Goal: Information Seeking & Learning: Learn about a topic

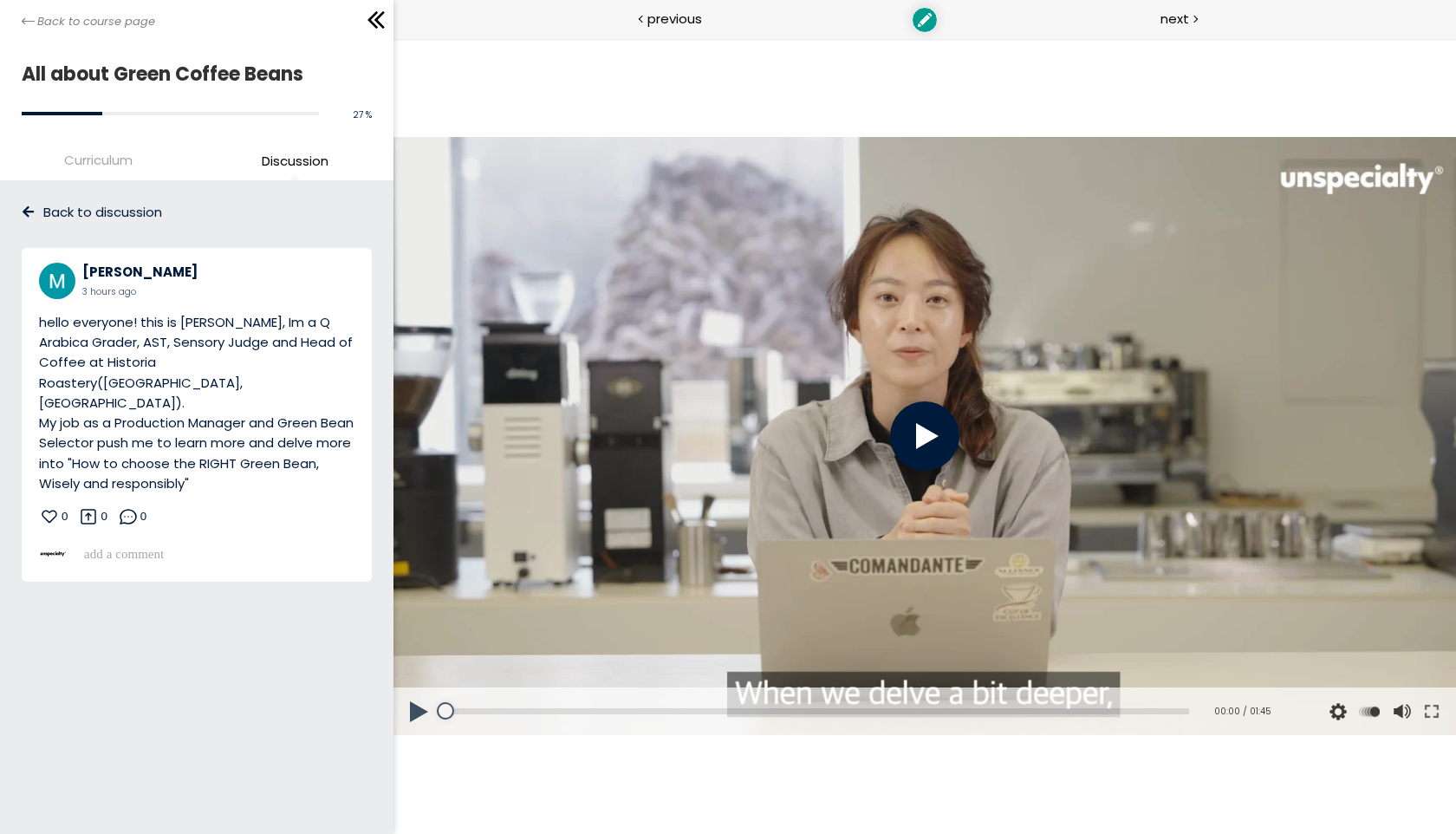
click at [930, 415] on div at bounding box center [923, 435] width 69 height 69
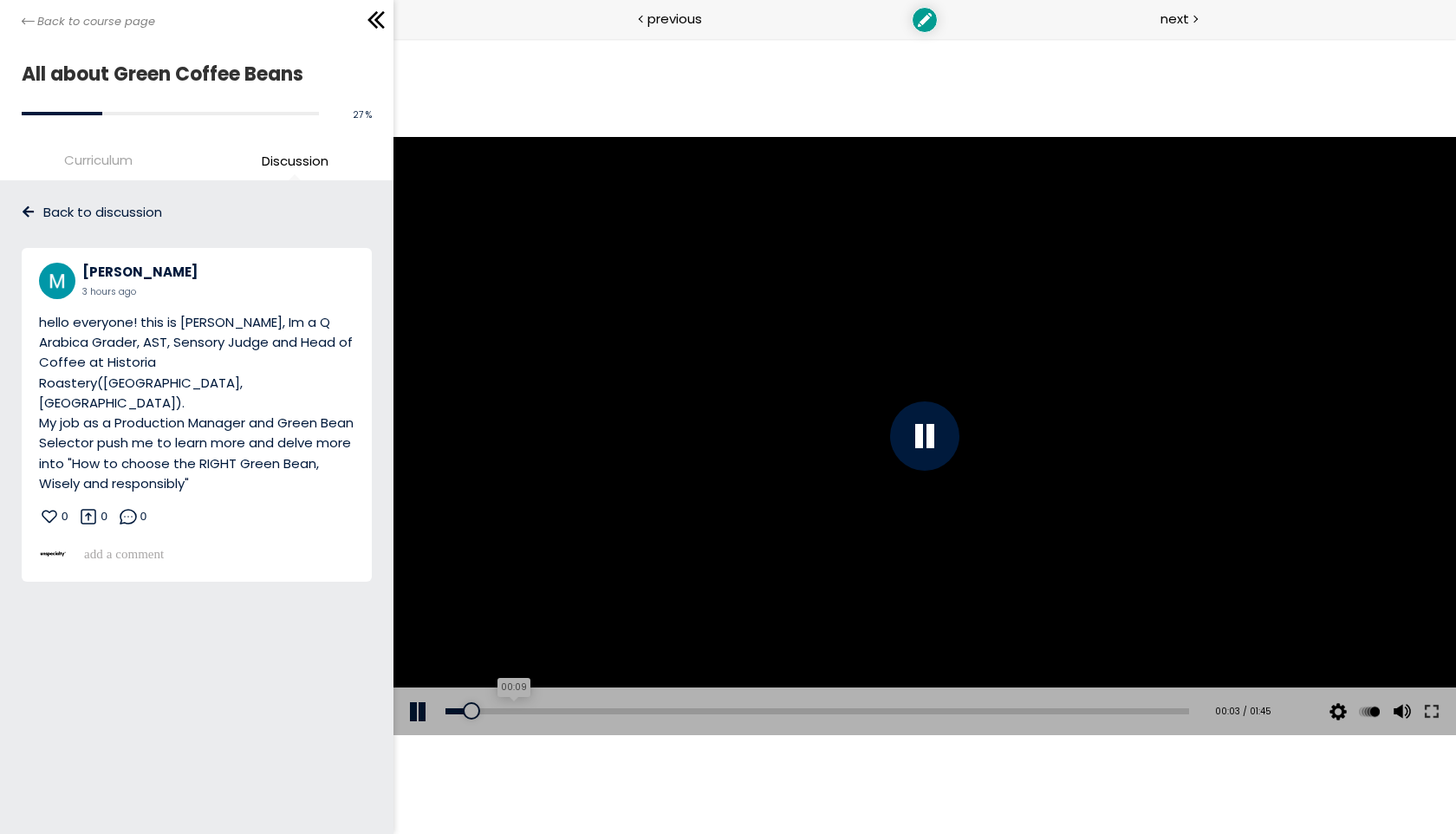
click at [510, 712] on div "00:09" at bounding box center [816, 711] width 743 height 6
click at [561, 706] on div "Add chapter 00:16" at bounding box center [816, 711] width 743 height 48
click at [669, 705] on div "Add chapter 00:16" at bounding box center [816, 711] width 743 height 48
click at [762, 714] on div "Add chapter 00:44" at bounding box center [816, 711] width 743 height 48
click at [789, 711] on div "00:49" at bounding box center [816, 711] width 743 height 6
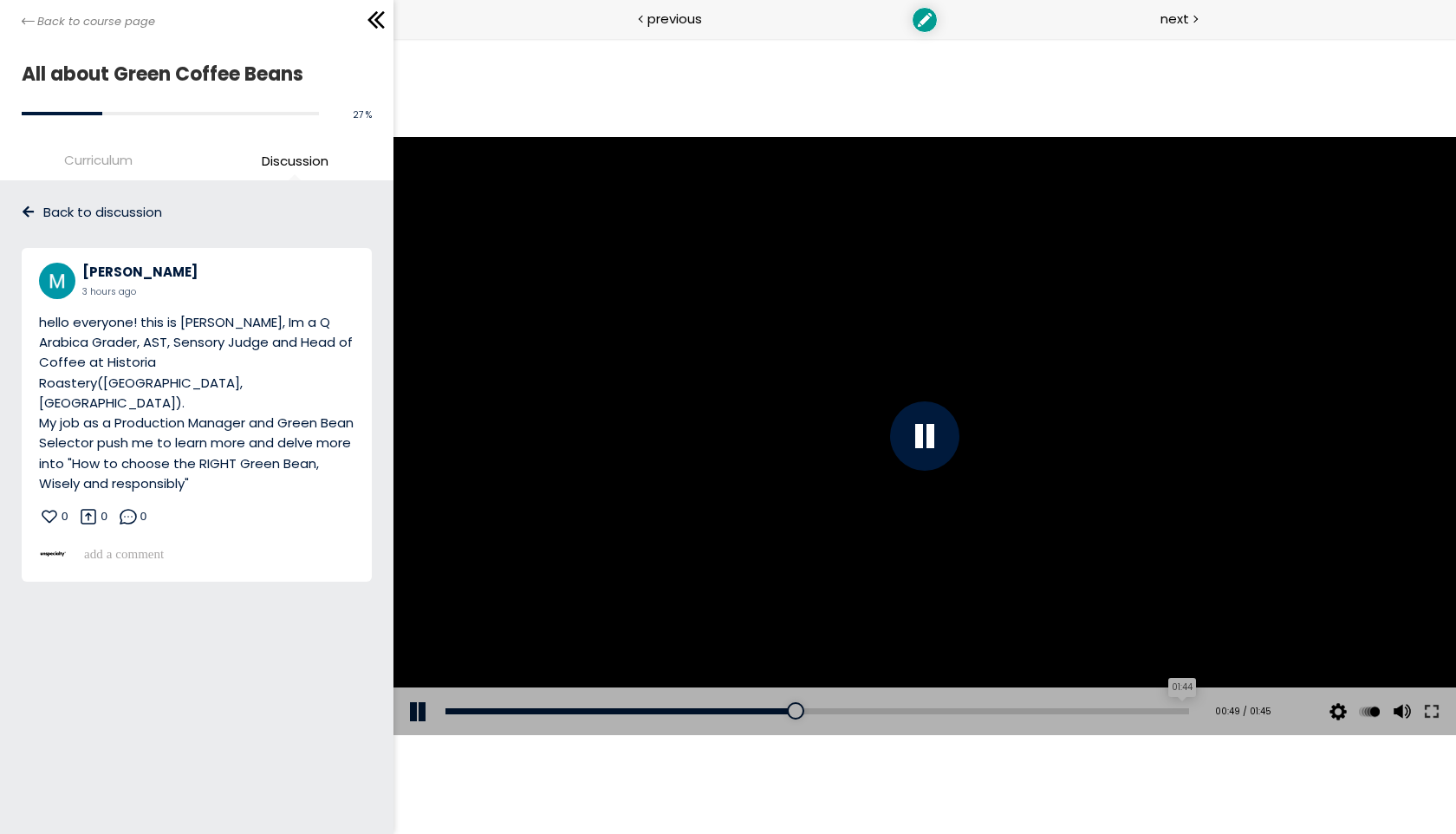
click at [1168, 713] on div "01:44" at bounding box center [816, 711] width 743 height 6
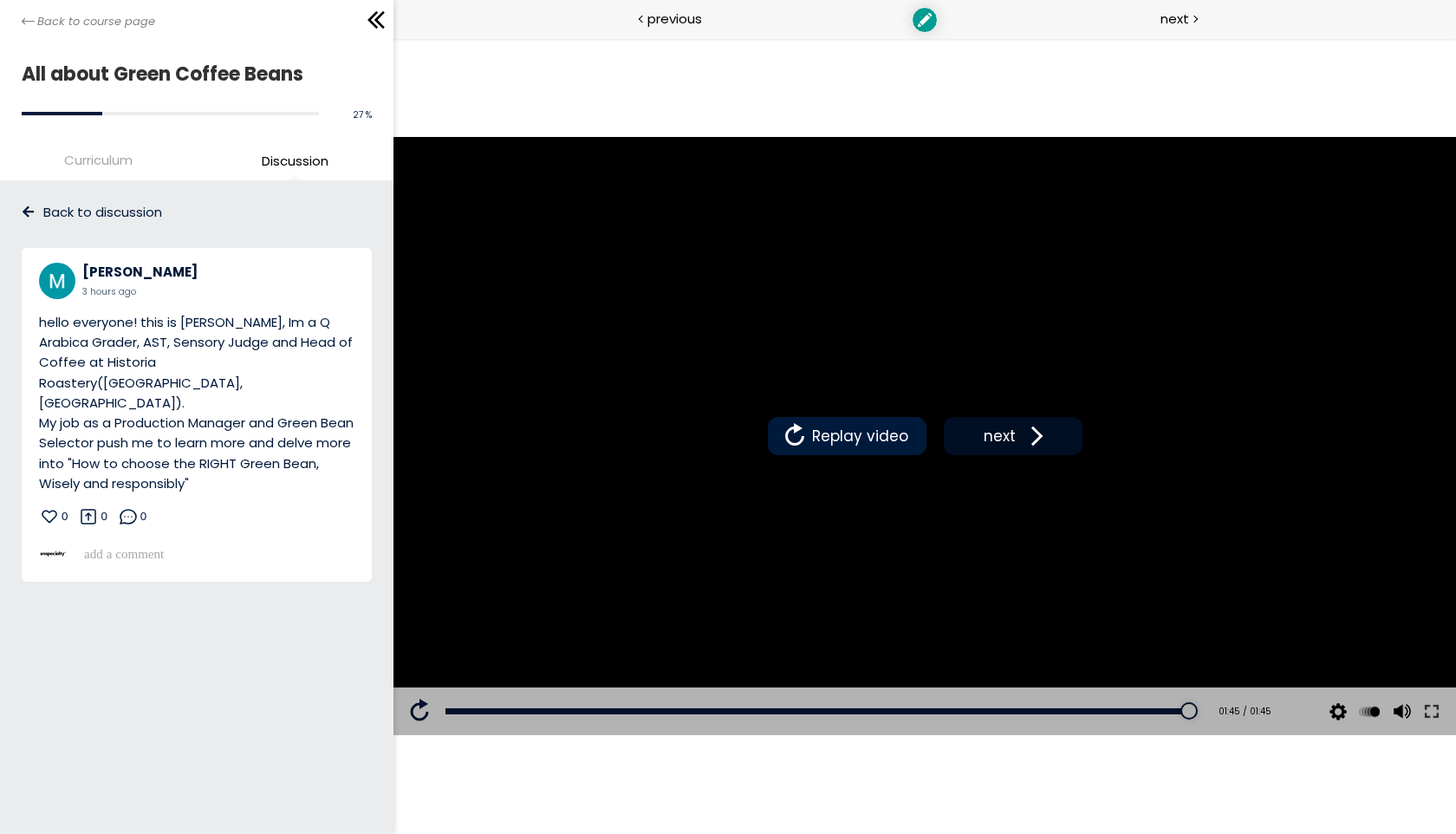
click at [1025, 447] on span at bounding box center [1031, 435] width 26 height 26
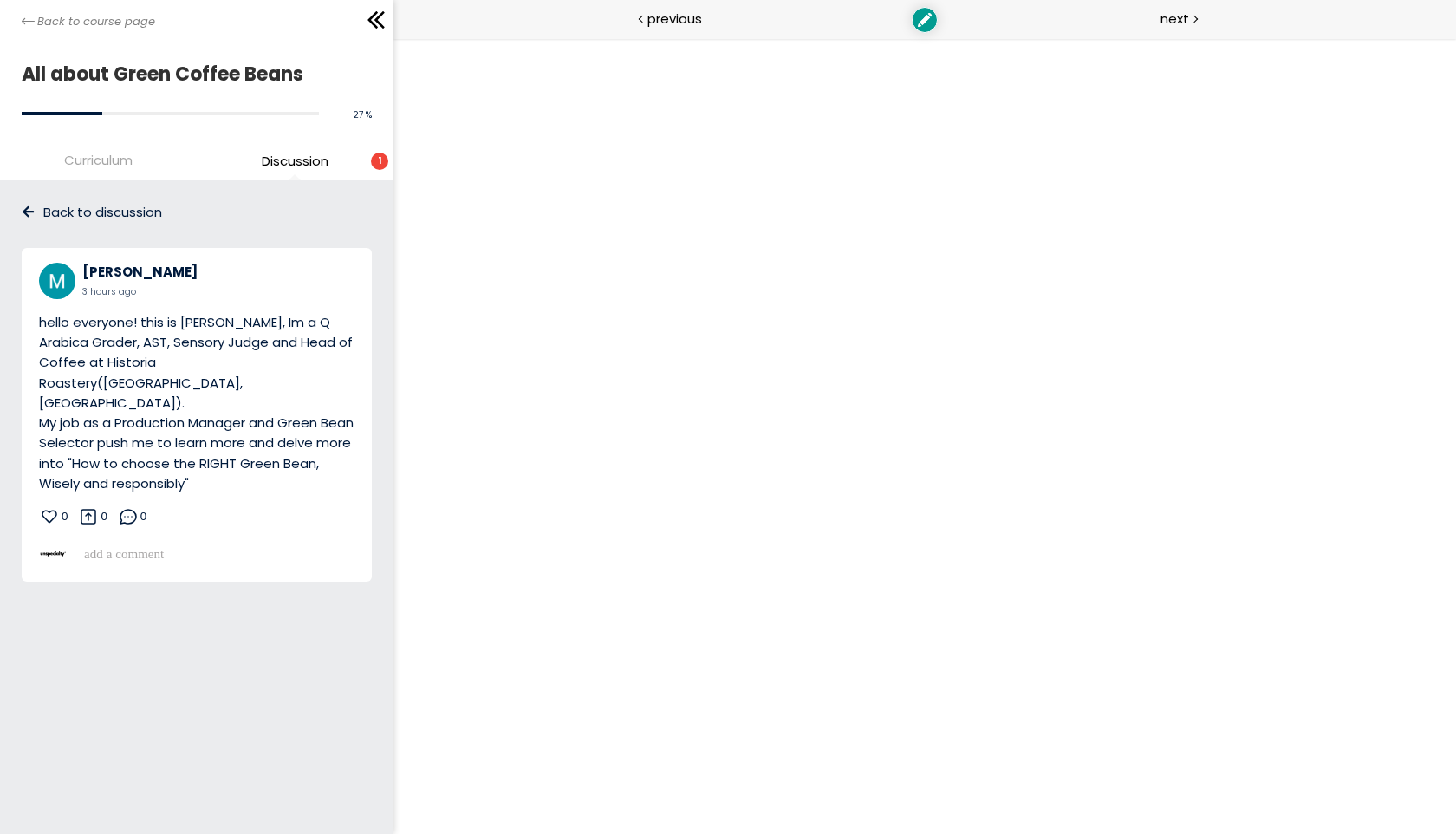
click at [338, 166] on li "Discussion 1" at bounding box center [296, 163] width 197 height 28
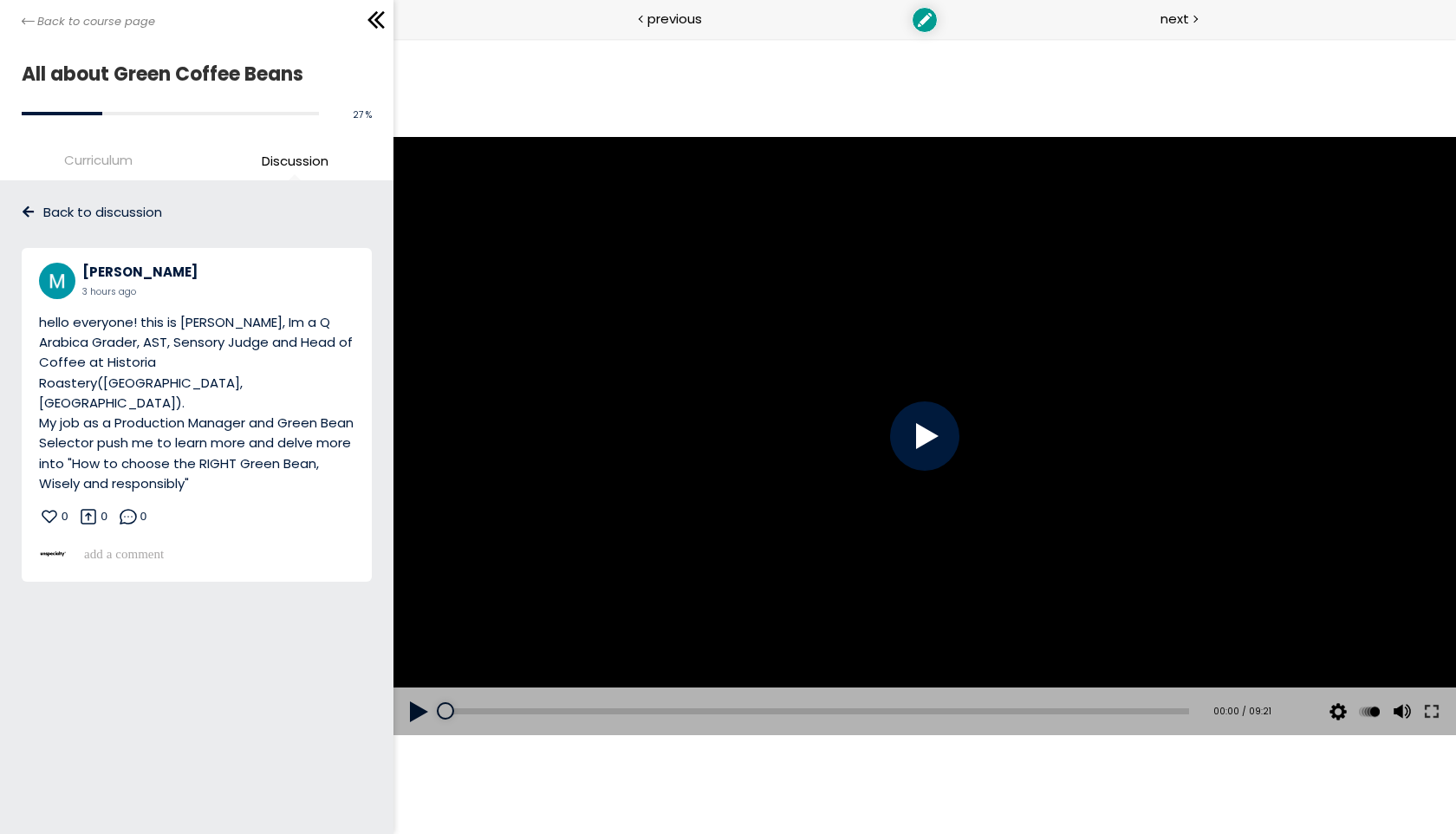
click at [304, 153] on span "Discussion" at bounding box center [295, 160] width 66 height 20
click at [463, 708] on div "00:13" at bounding box center [816, 711] width 743 height 6
click at [473, 711] on div "00:21" at bounding box center [816, 711] width 743 height 6
click at [484, 711] on div "00:30" at bounding box center [816, 711] width 743 height 6
click at [515, 713] on div "00:54" at bounding box center [816, 711] width 743 height 6
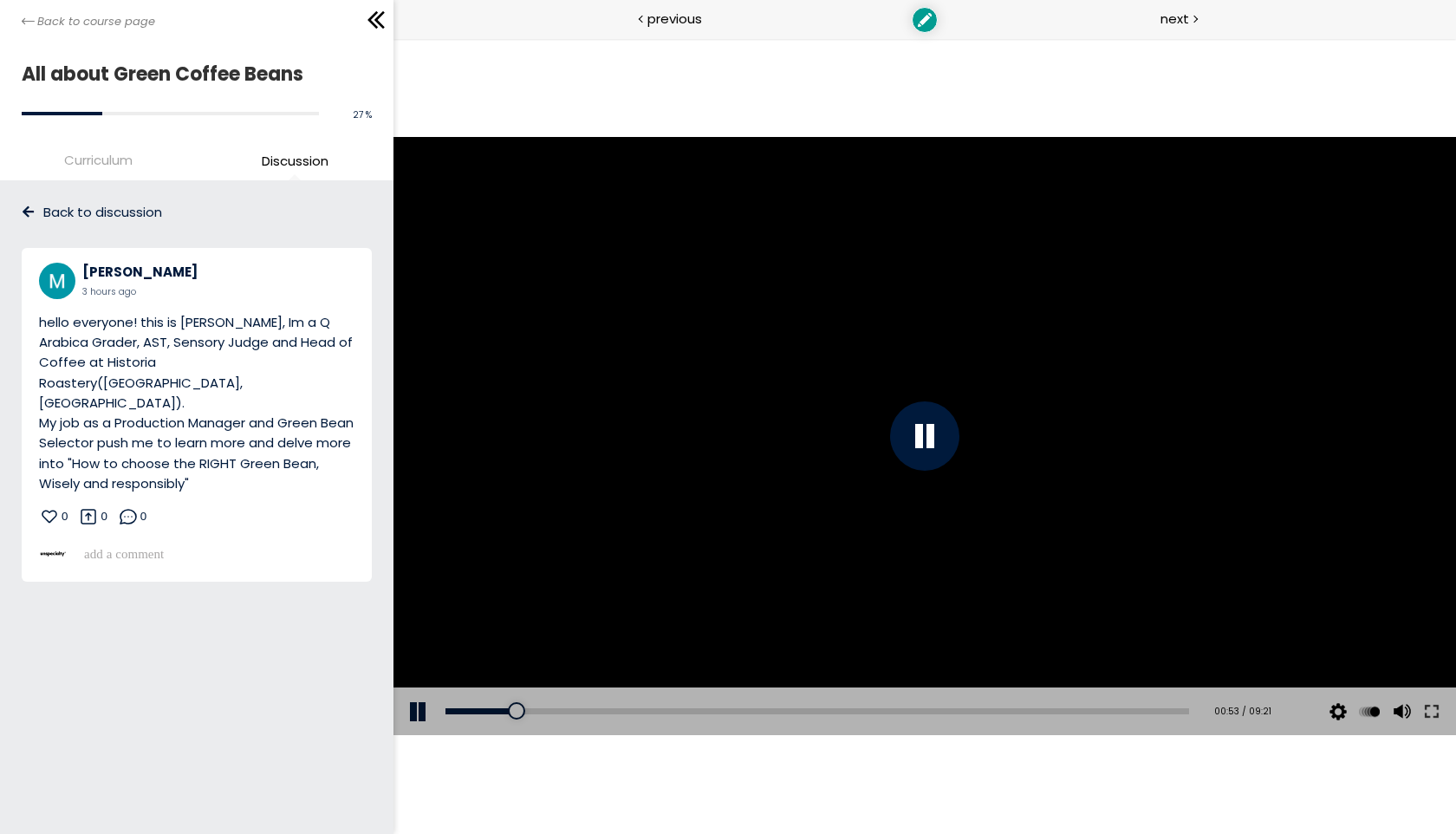
click at [565, 706] on div "Add chapter 01:28" at bounding box center [816, 711] width 743 height 48
click at [874, 584] on div at bounding box center [923, 435] width 1063 height 598
click at [114, 169] on li "Curriculum" at bounding box center [99, 163] width 197 height 28
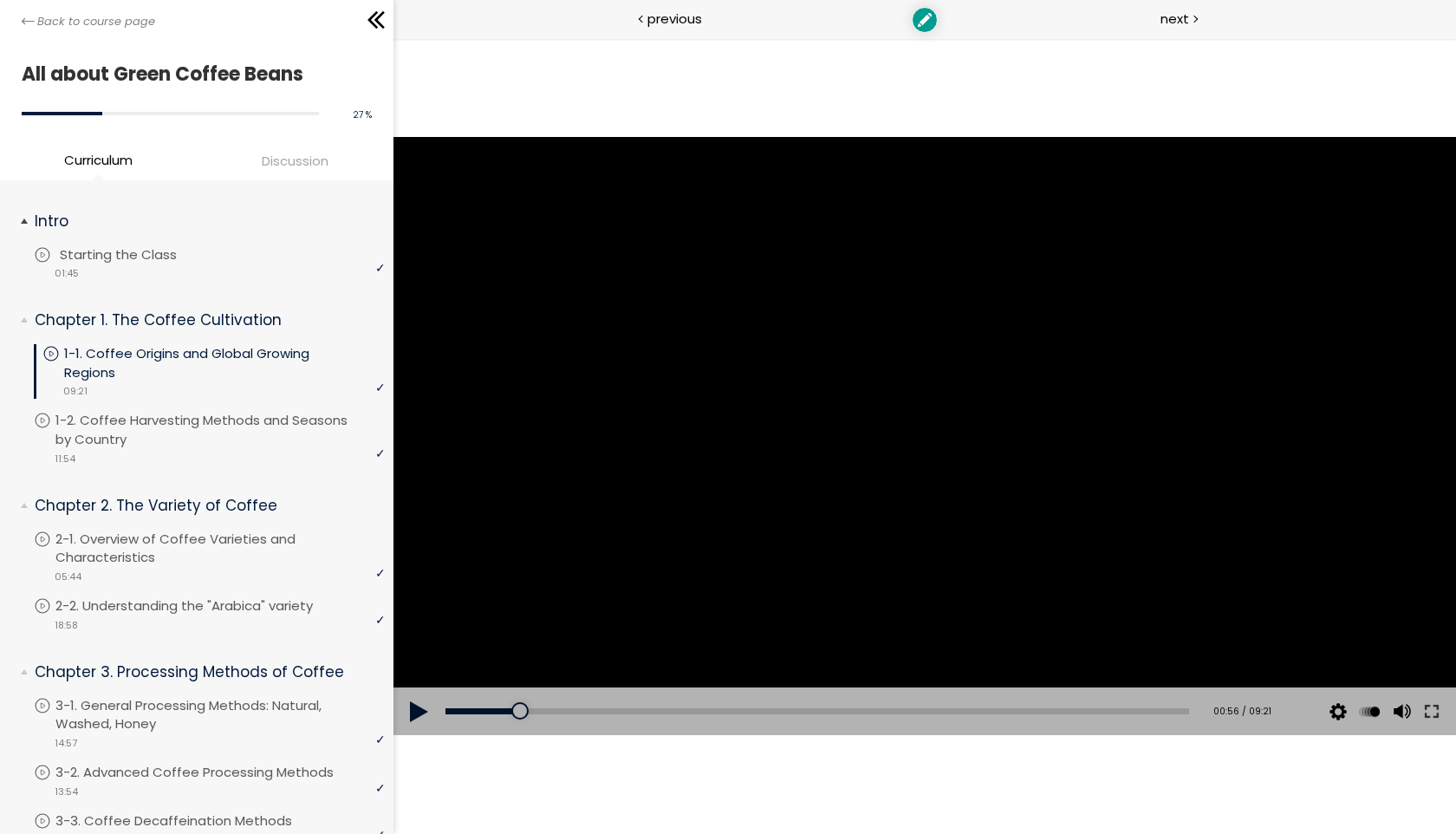
click at [171, 260] on p "Starting the Class" at bounding box center [136, 255] width 152 height 19
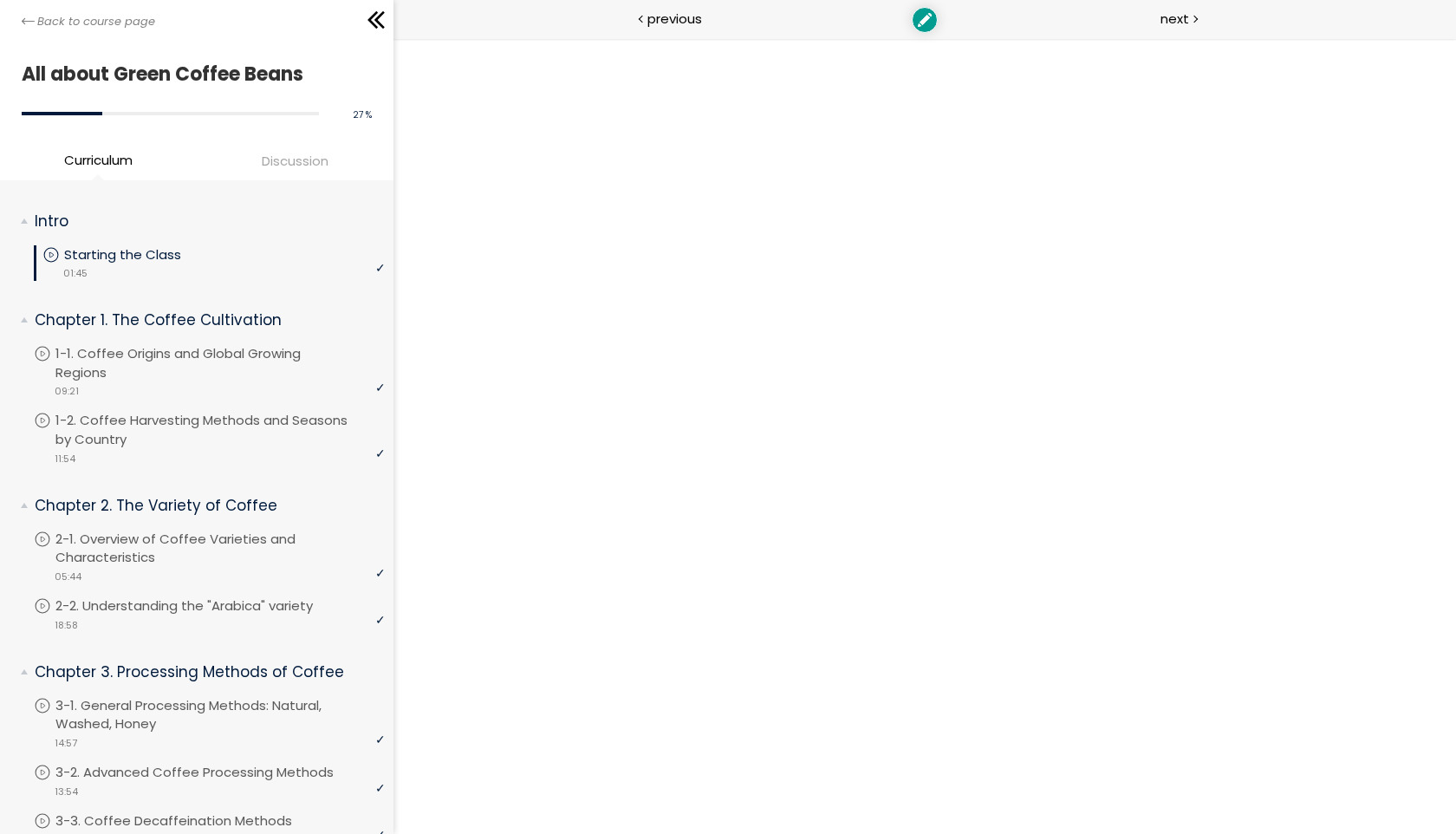
click at [279, 147] on div "All about Green Coffee Beans 27 % complete" at bounding box center [196, 95] width 393 height 113
click at [279, 166] on span "Discussion" at bounding box center [295, 160] width 66 height 20
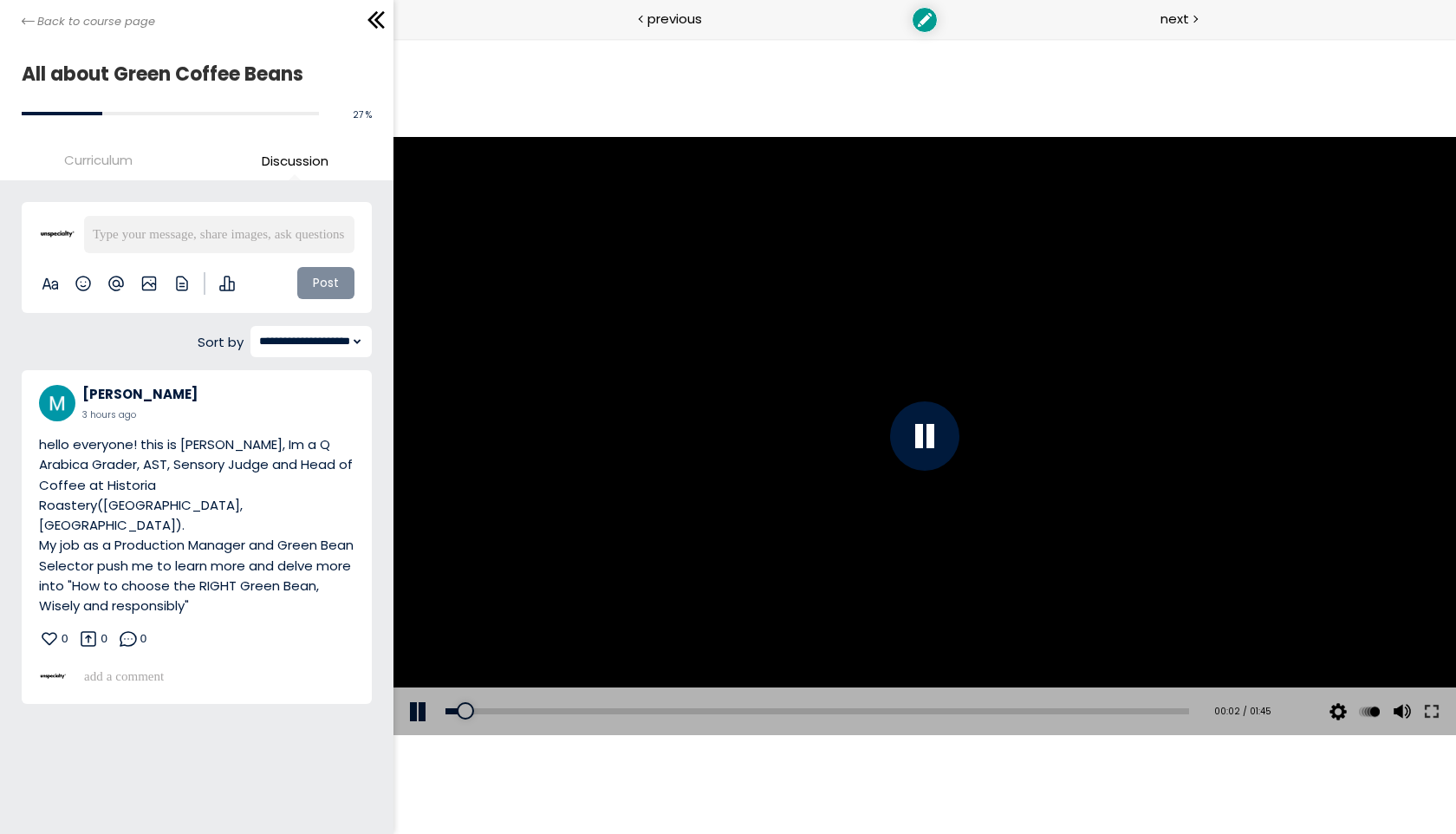
click at [135, 167] on li "Curriculum" at bounding box center [99, 163] width 197 height 28
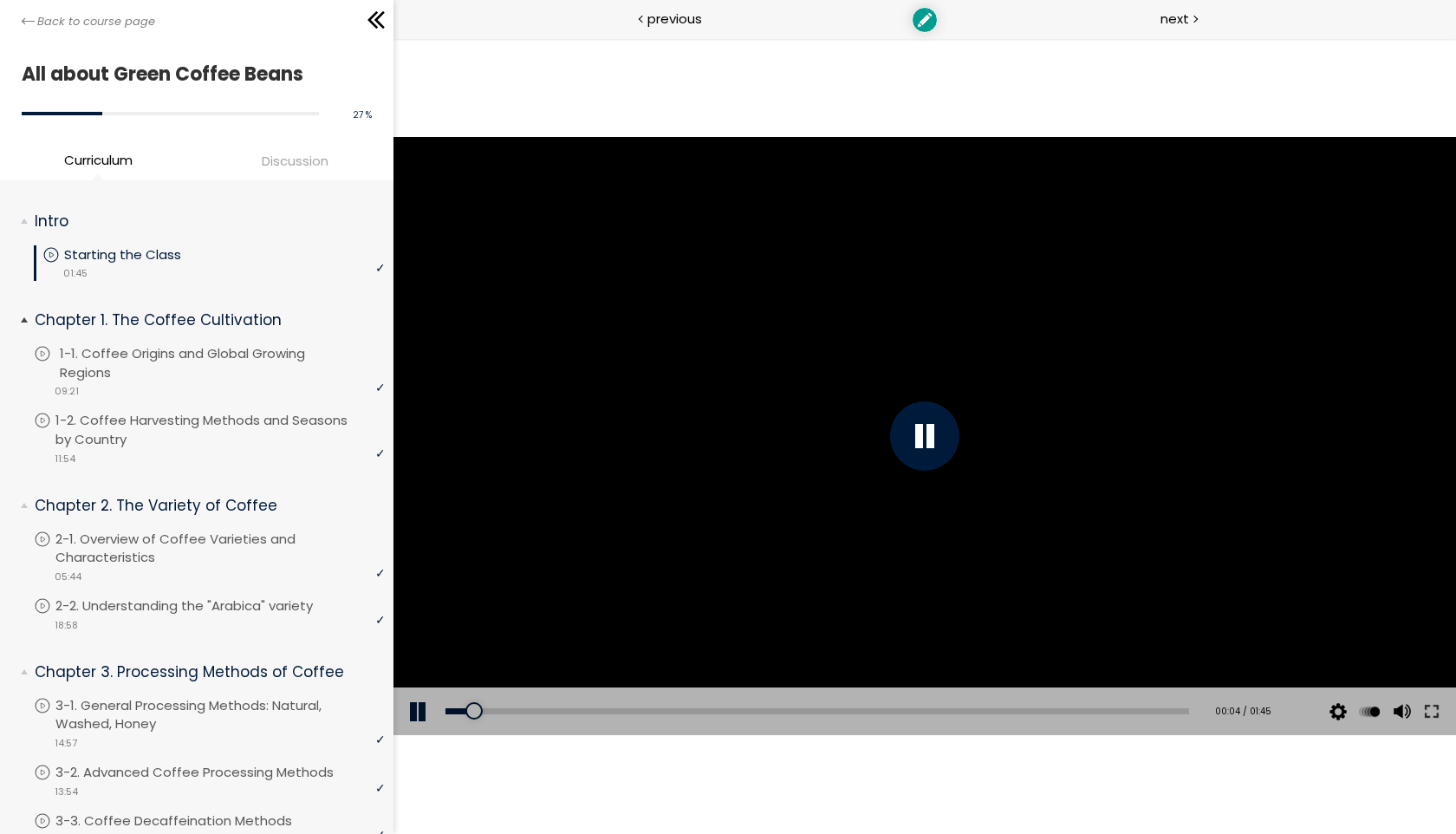
click at [206, 372] on p "1-1. Coffee Origins and Global Growing Regions" at bounding box center [224, 363] width 329 height 38
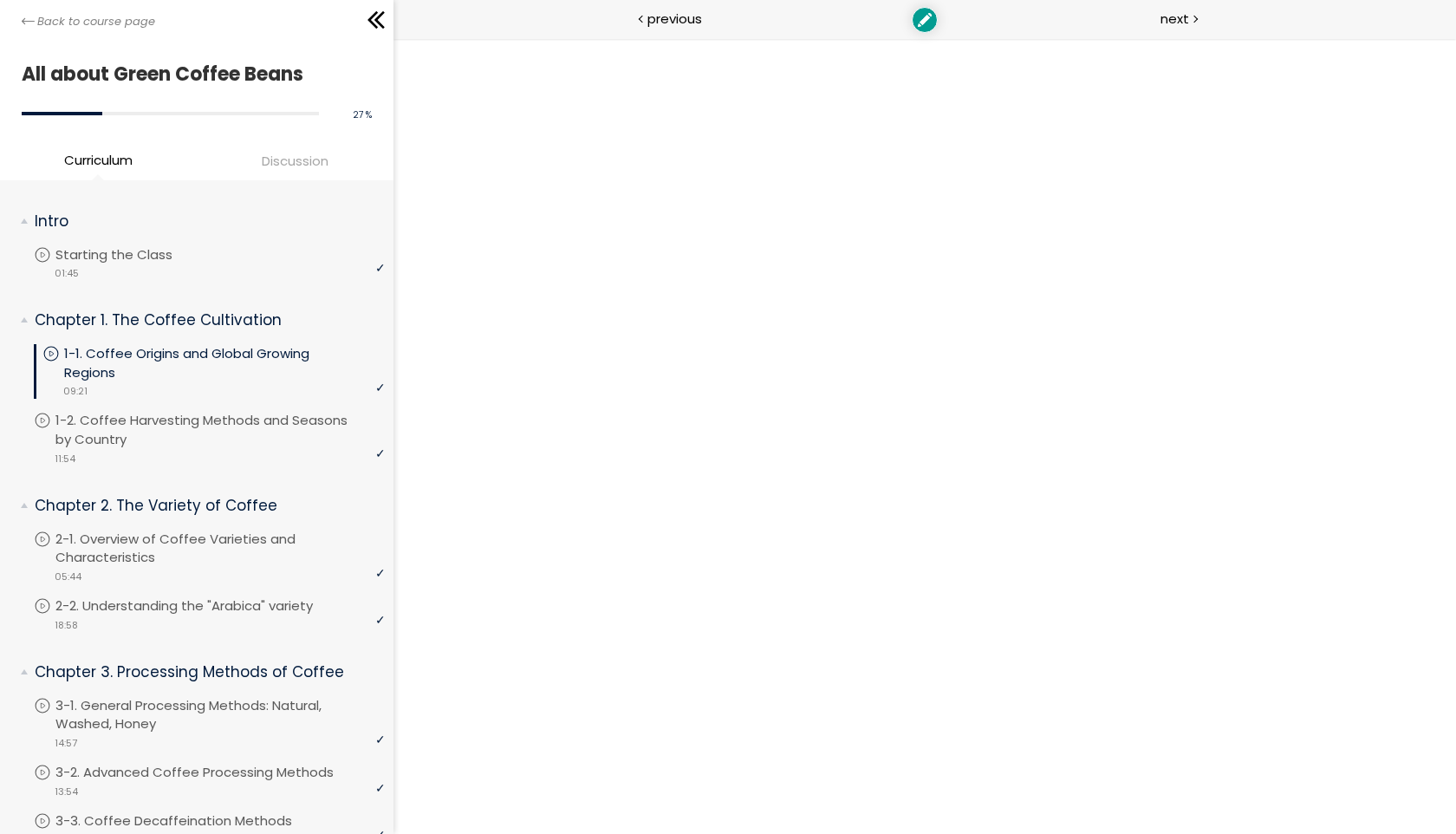
click at [303, 168] on span "Discussion" at bounding box center [295, 160] width 66 height 20
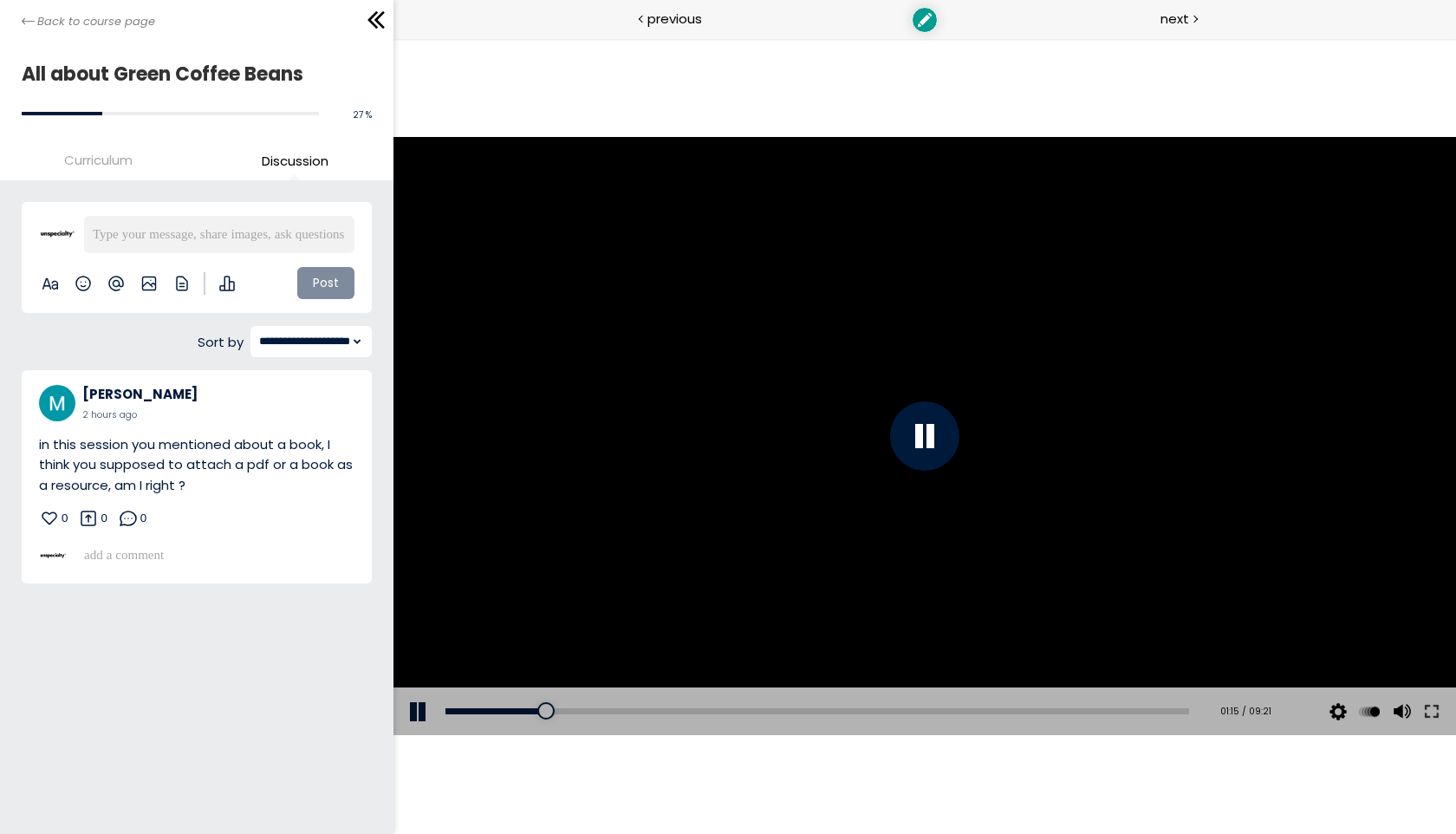
click at [521, 442] on div at bounding box center [923, 435] width 1063 height 598
click at [847, 449] on div at bounding box center [923, 435] width 1063 height 598
click at [622, 548] on div at bounding box center [923, 435] width 1063 height 598
click at [457, 714] on div "Add chapter 00:09" at bounding box center [816, 711] width 743 height 48
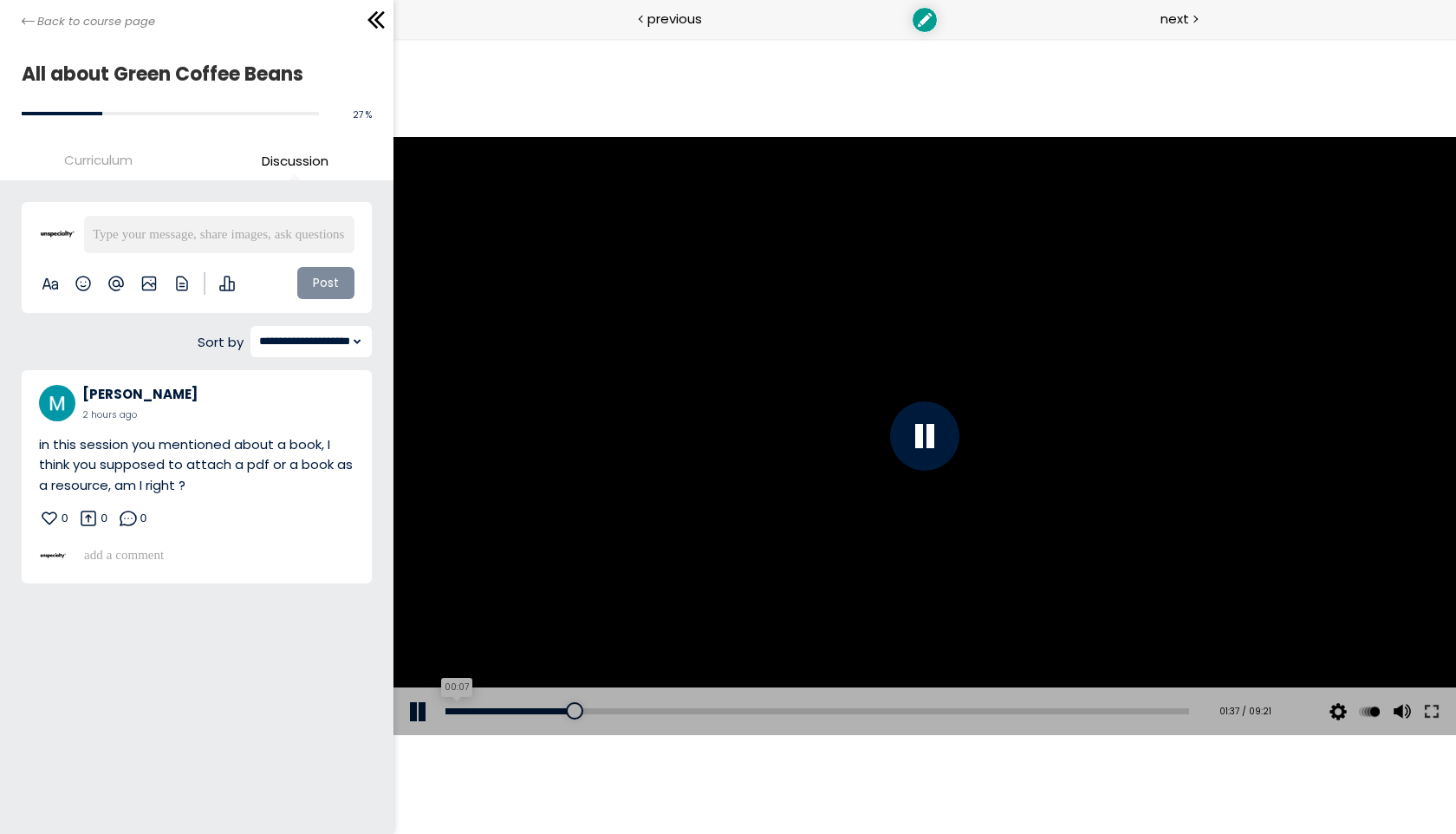
click at [454, 713] on div "00:07" at bounding box center [816, 711] width 743 height 6
click at [449, 713] on div at bounding box center [457, 711] width 17 height 17
click at [343, 399] on div "Edit Pin to top Copy link to post delete" at bounding box center [348, 407] width 13 height 28
click at [245, 541] on div "Toggle formatting bar Insert an emoji Mention a member Attach photos Attach a f…" at bounding box center [196, 554] width 316 height 27
click at [228, 555] on p at bounding box center [215, 554] width 262 height 20
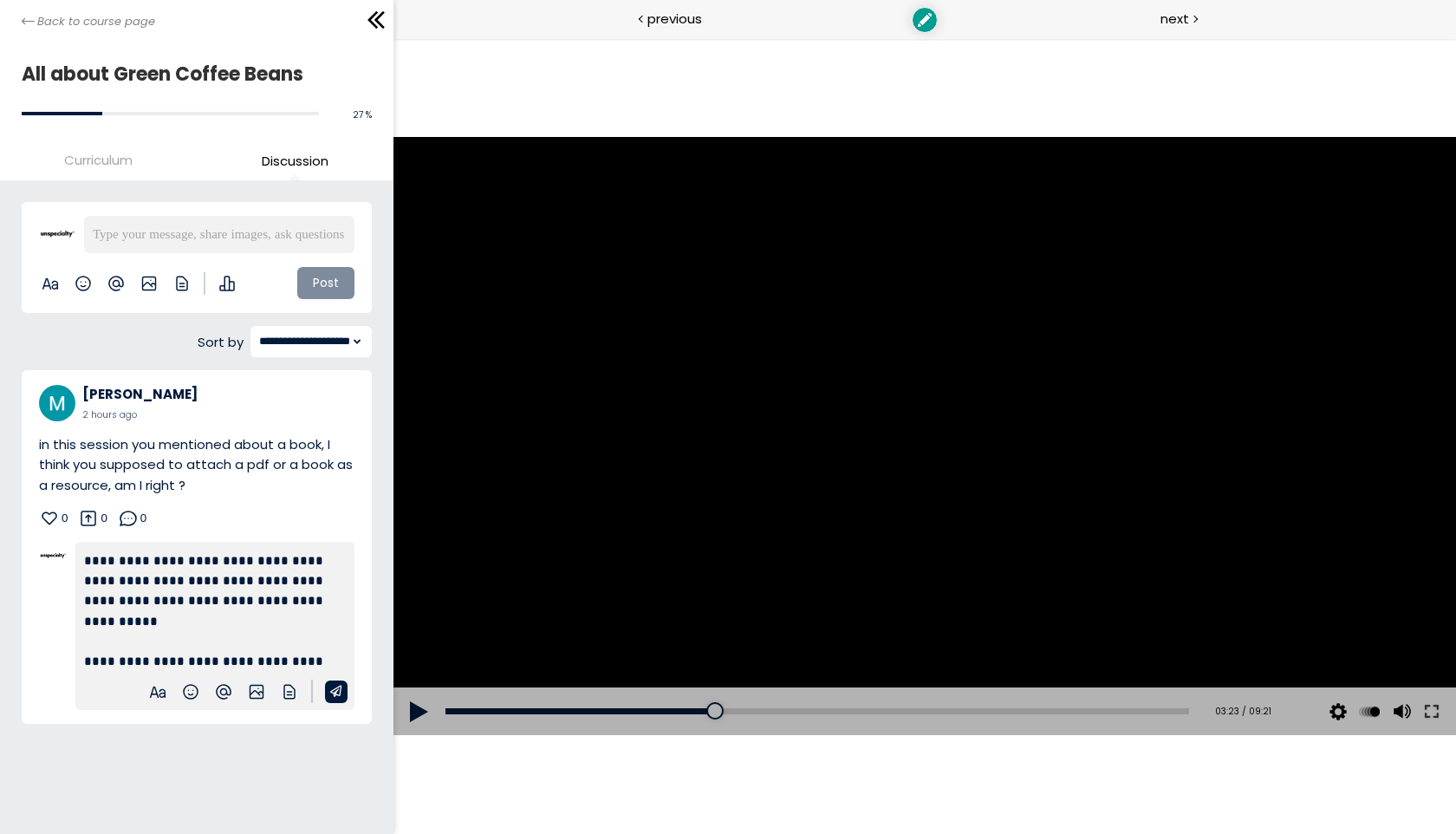
click at [515, 402] on div at bounding box center [923, 435] width 1063 height 598
click at [676, 369] on div at bounding box center [923, 435] width 1063 height 598
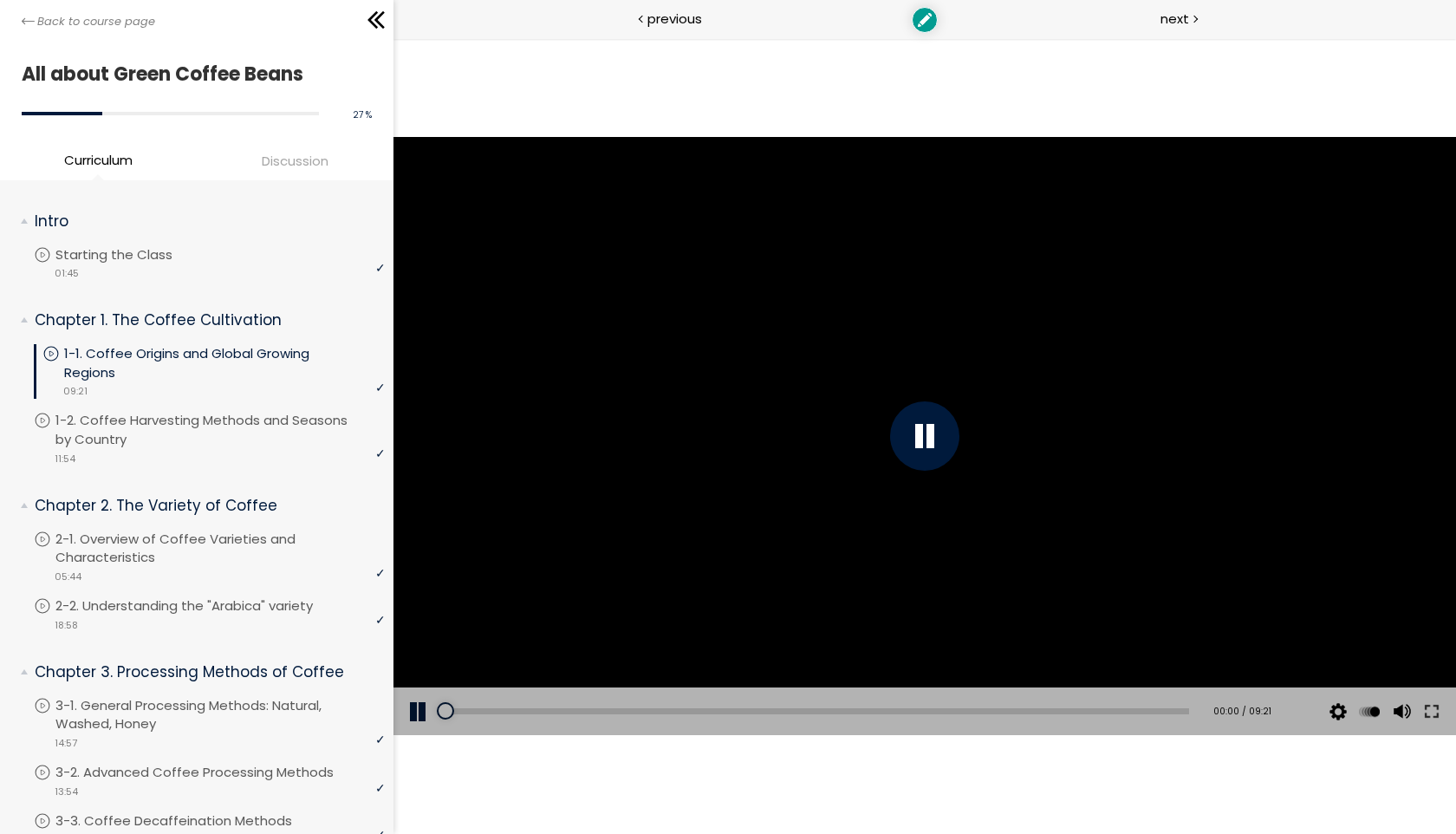
drag, startPoint x: 719, startPoint y: 708, endPoint x: 378, endPoint y: 693, distance: 341.3
click at [392, 38] on html "Click for sound @keyframes VOLUME_SMALL_WAVE_FLASH { 0% { opacity: 0; } 33% { o…" at bounding box center [923, 38] width 1063 height 0
click at [692, 415] on div at bounding box center [923, 435] width 1063 height 598
click at [307, 159] on span "Discussion" at bounding box center [295, 160] width 66 height 20
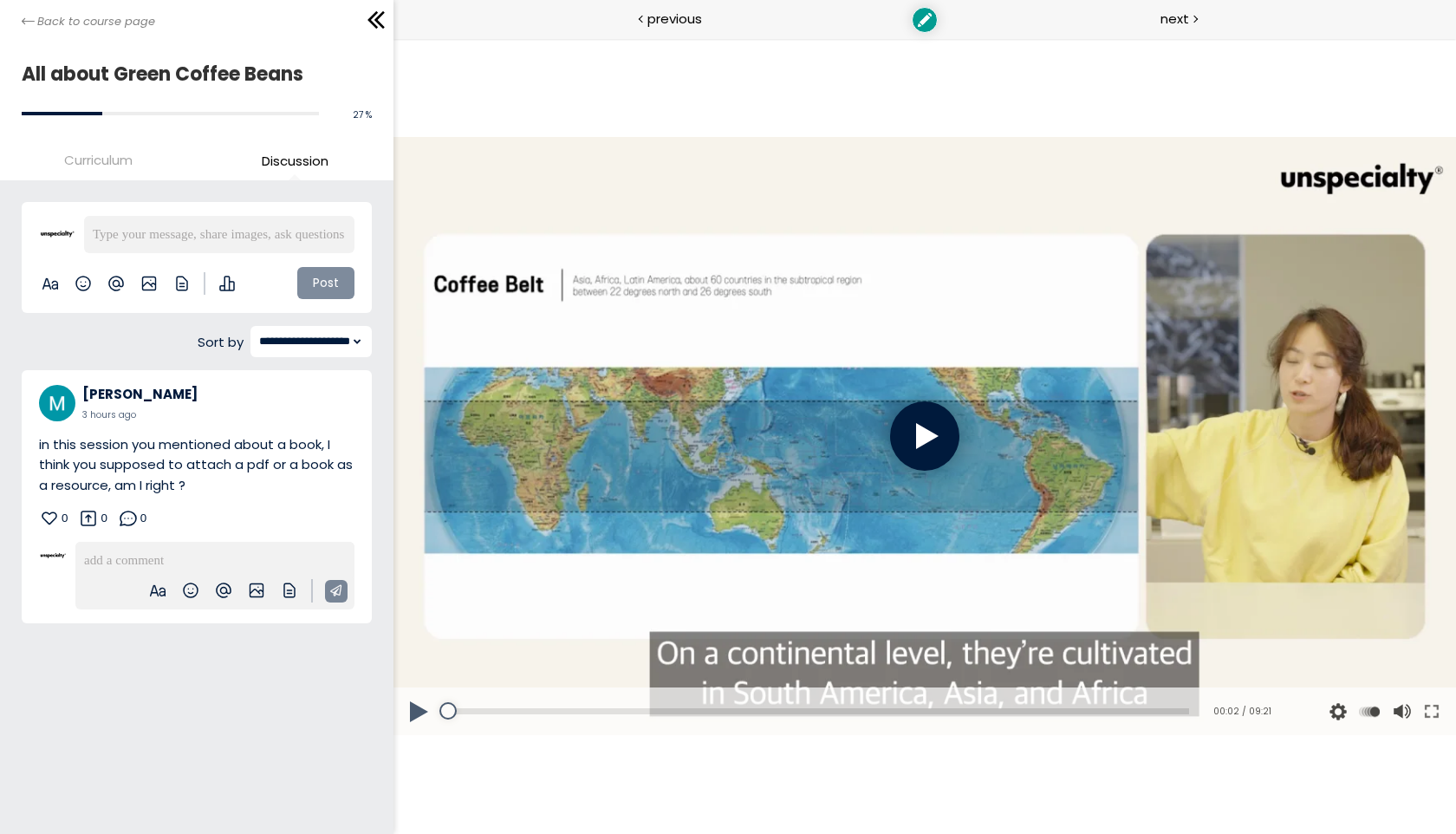
click at [187, 553] on p at bounding box center [215, 560] width 262 height 20
paste div
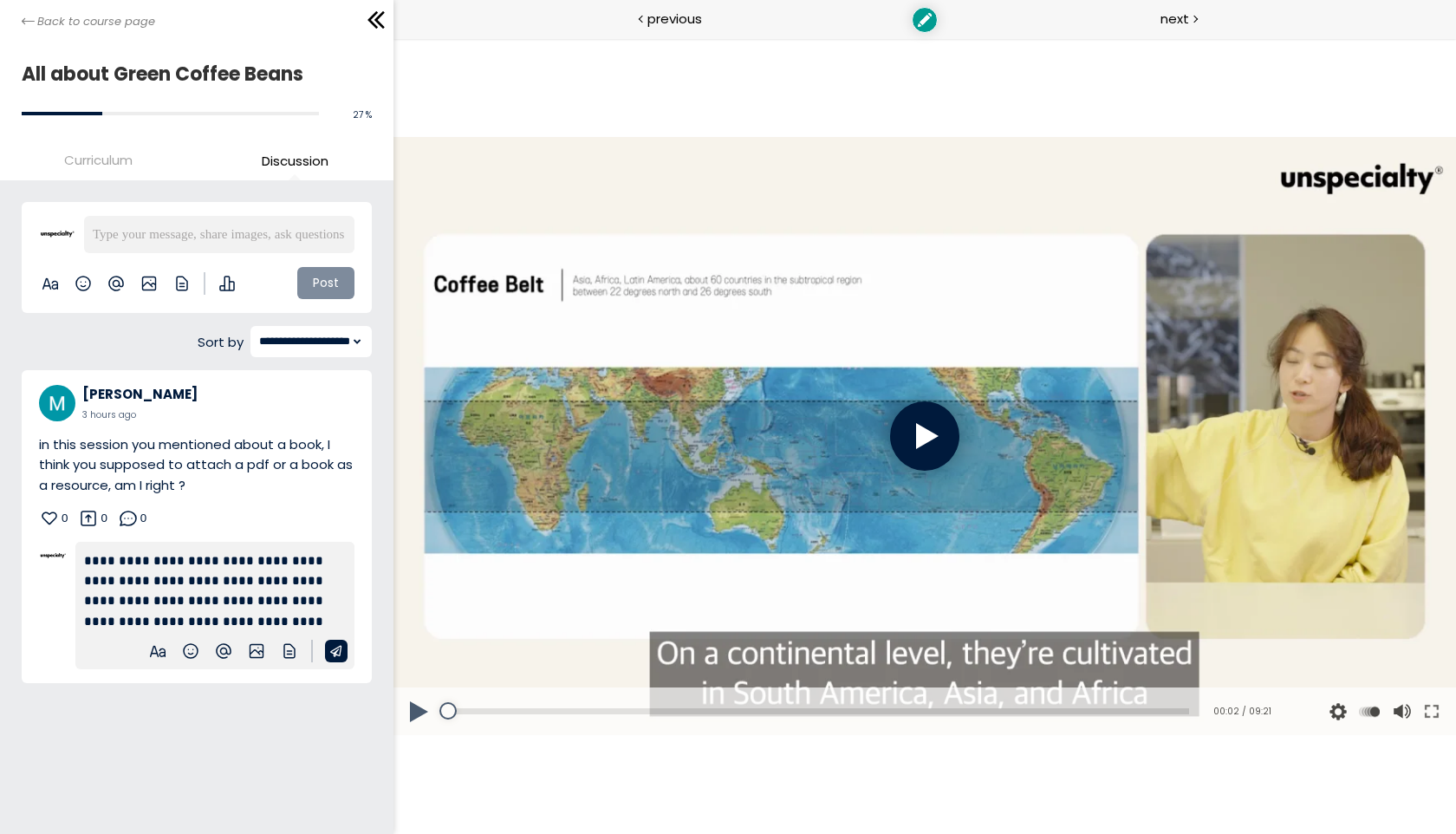
click at [281, 558] on p "**********" at bounding box center [215, 590] width 262 height 81
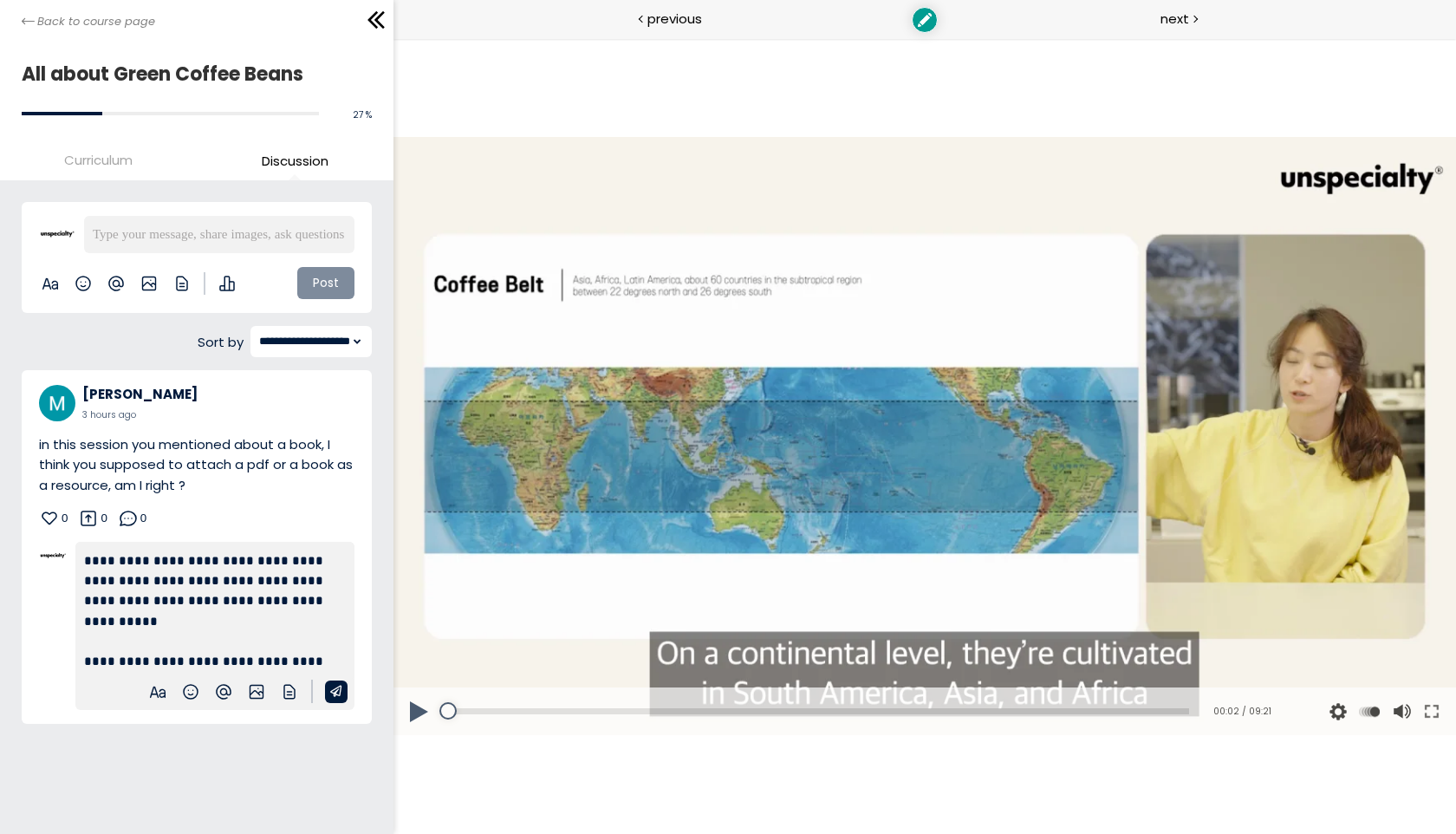
click at [249, 664] on p "**********" at bounding box center [215, 611] width 262 height 121
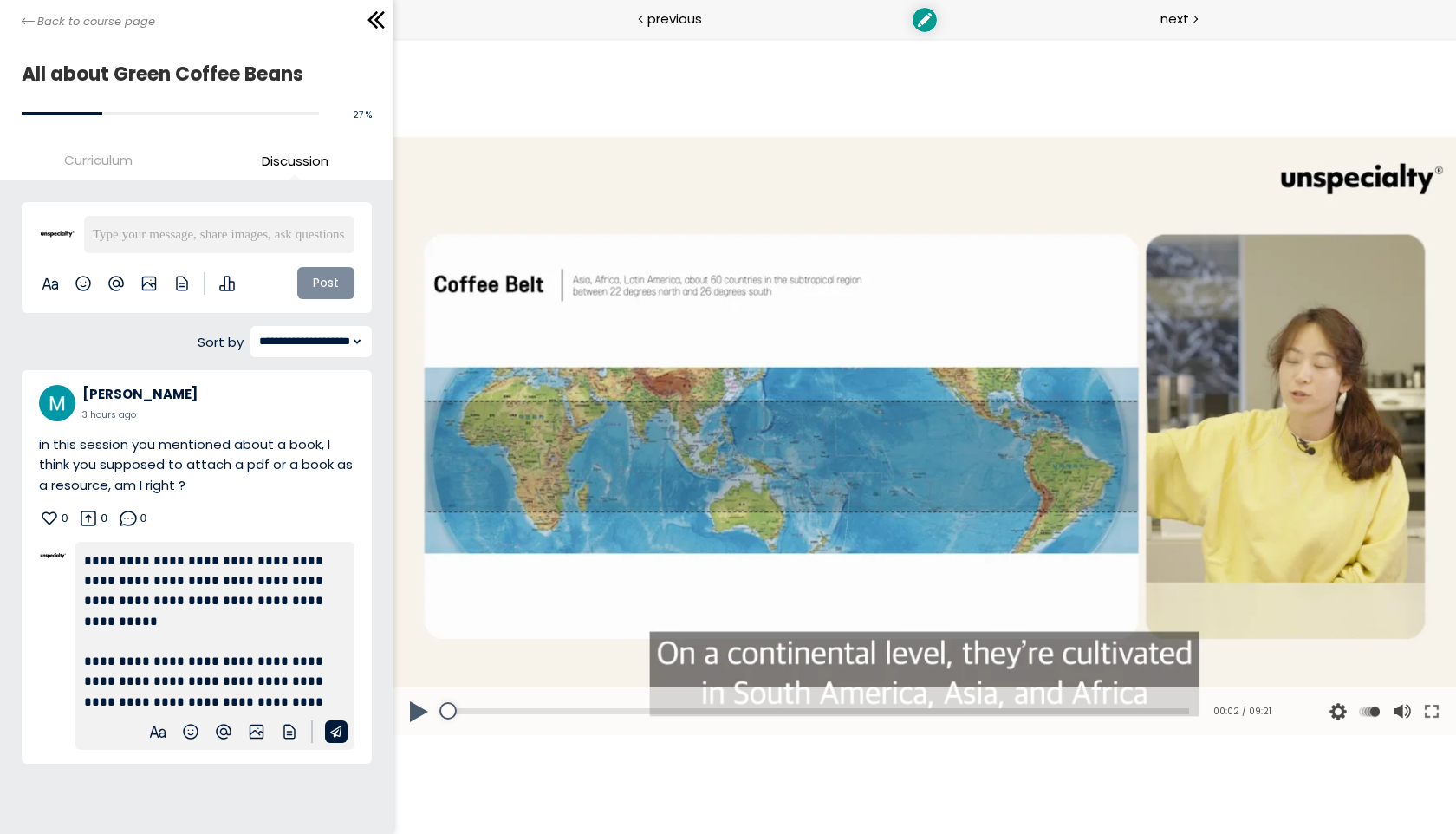
click at [166, 692] on p "**********" at bounding box center [215, 631] width 262 height 161
click at [338, 730] on span at bounding box center [336, 732] width 11 height 11
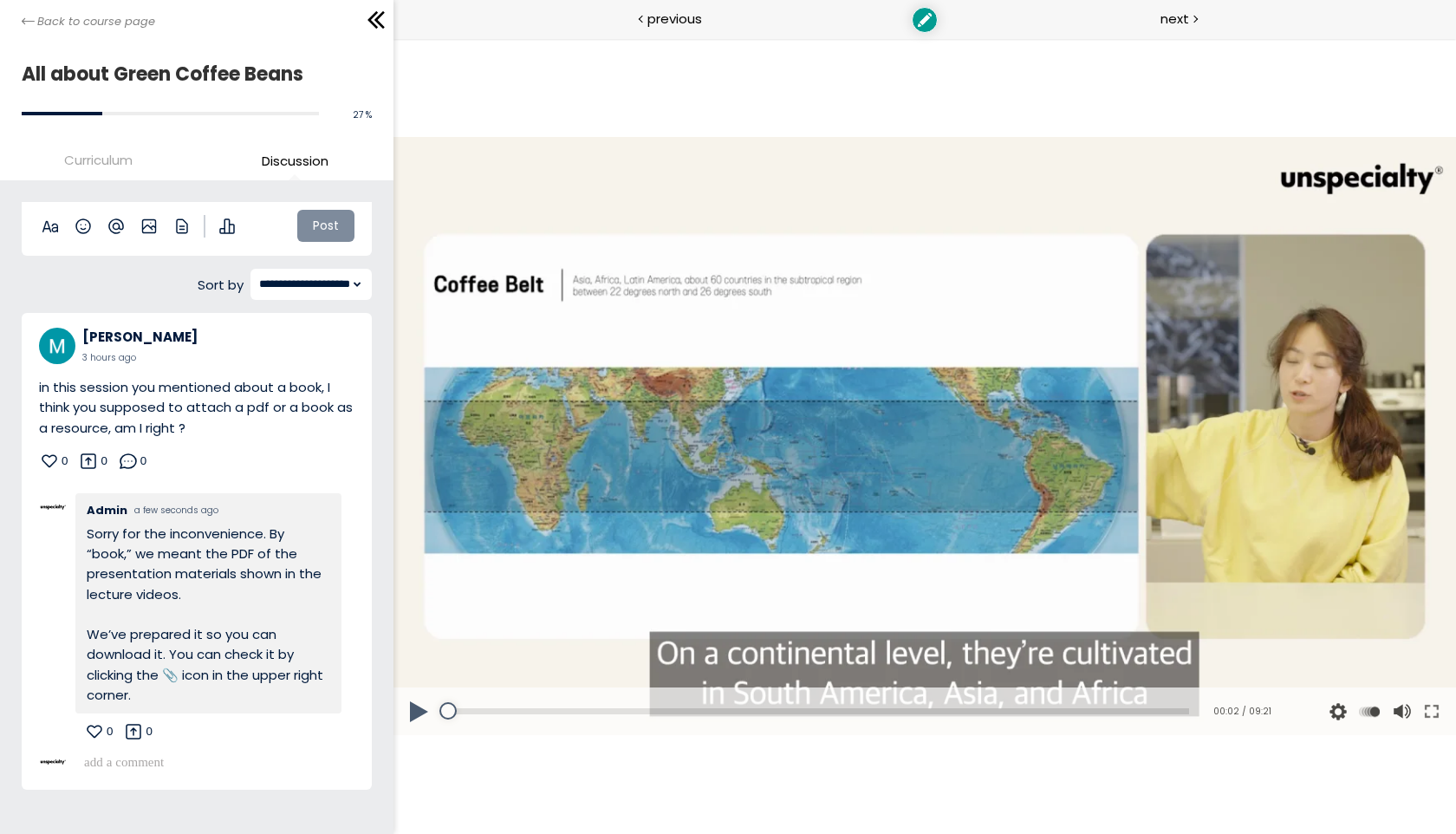
scroll to position [59, 0]
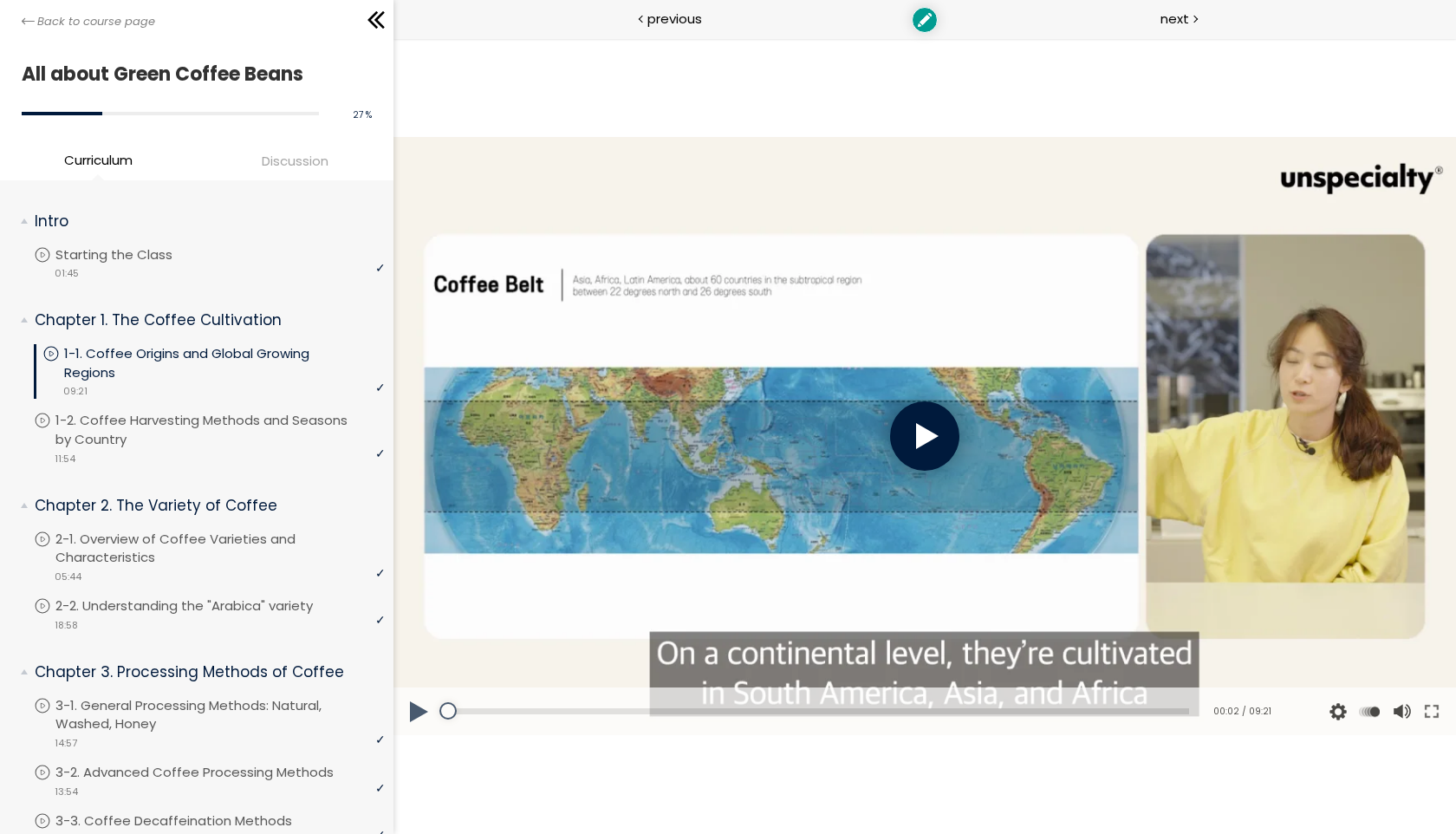
click at [422, 719] on button at bounding box center [418, 711] width 52 height 48
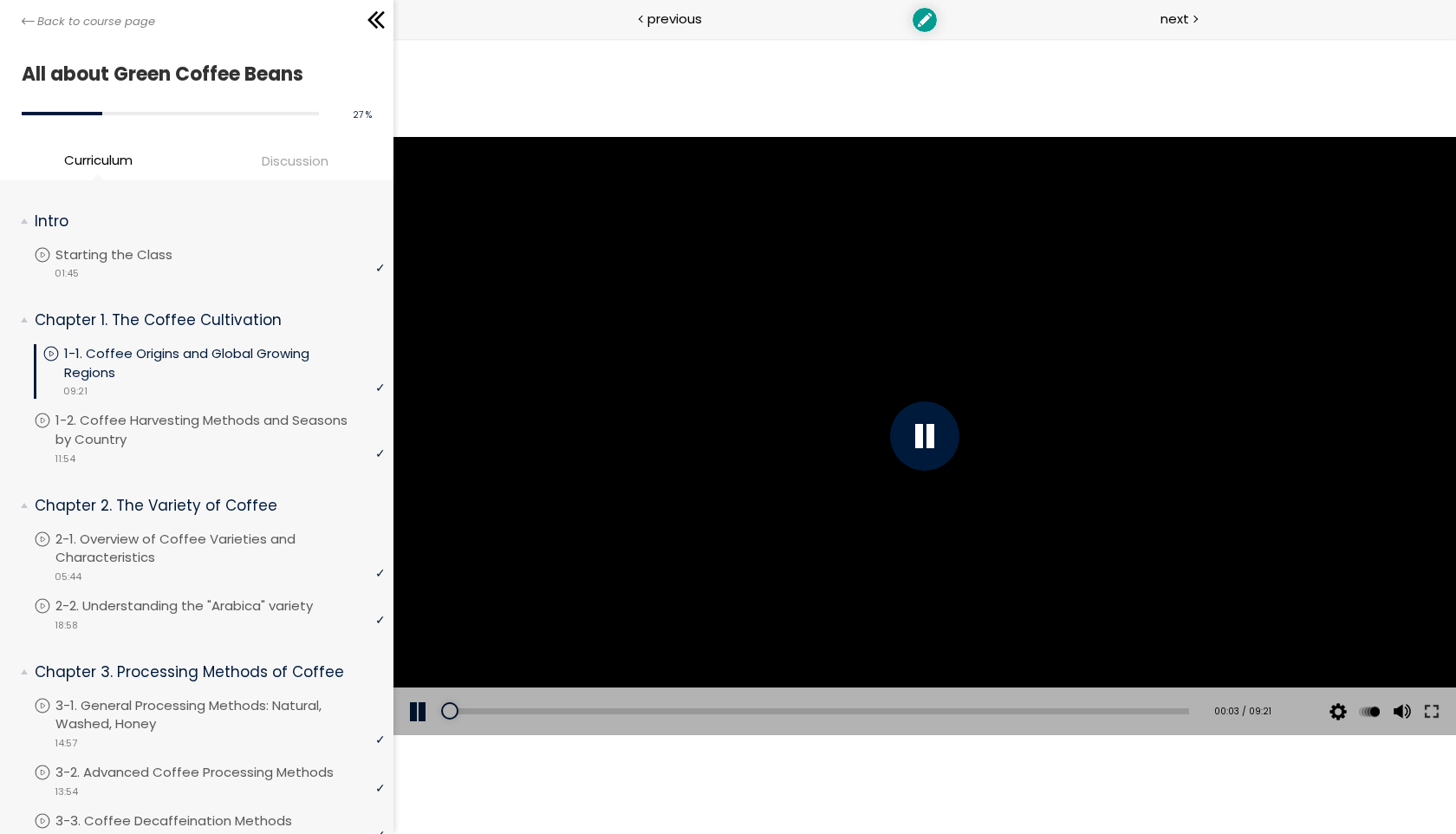
click at [540, 554] on div at bounding box center [923, 435] width 1063 height 598
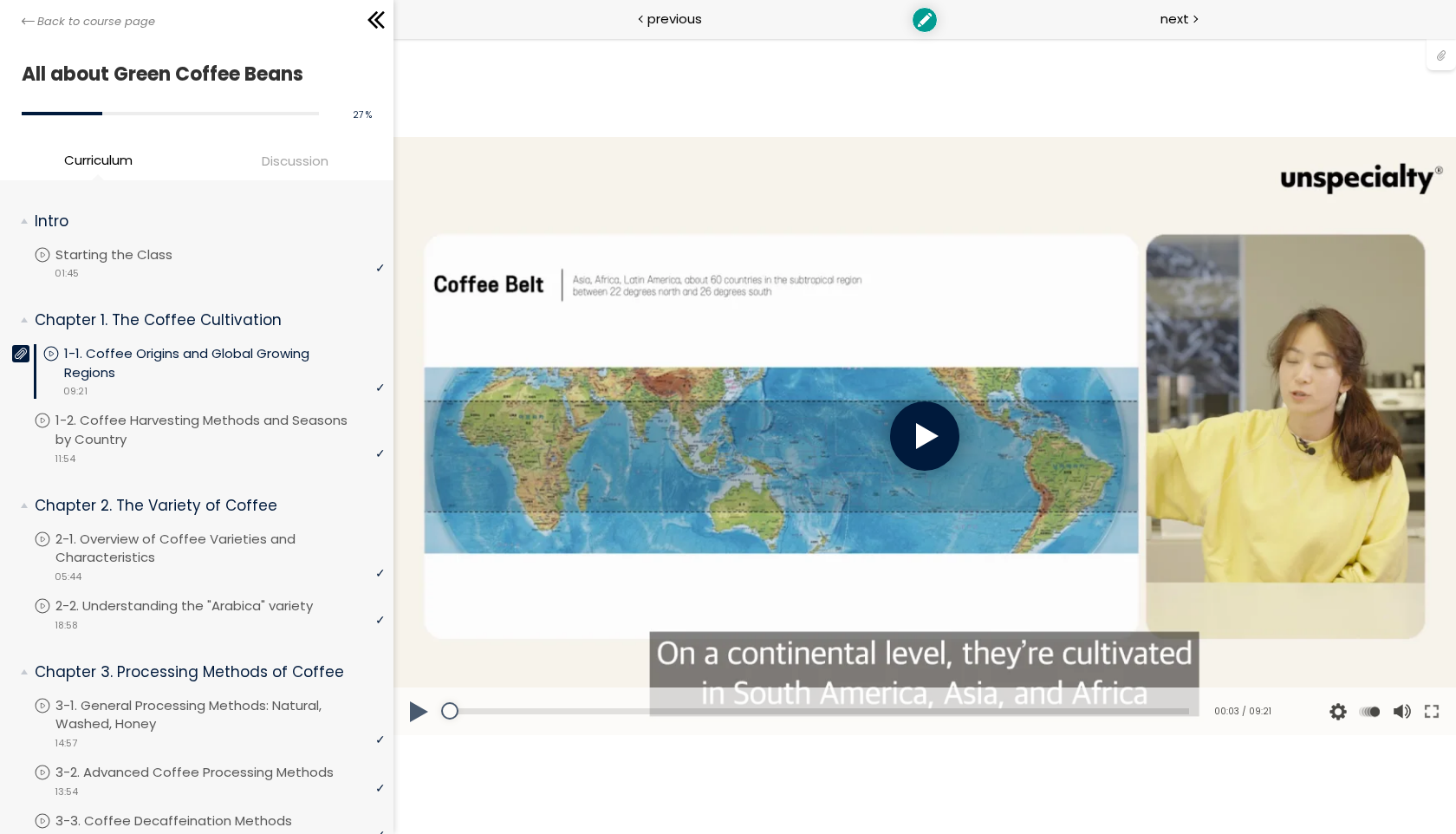
click at [1435, 54] on div at bounding box center [1441, 53] width 29 height 33
click at [311, 160] on span "Discussion" at bounding box center [295, 160] width 66 height 20
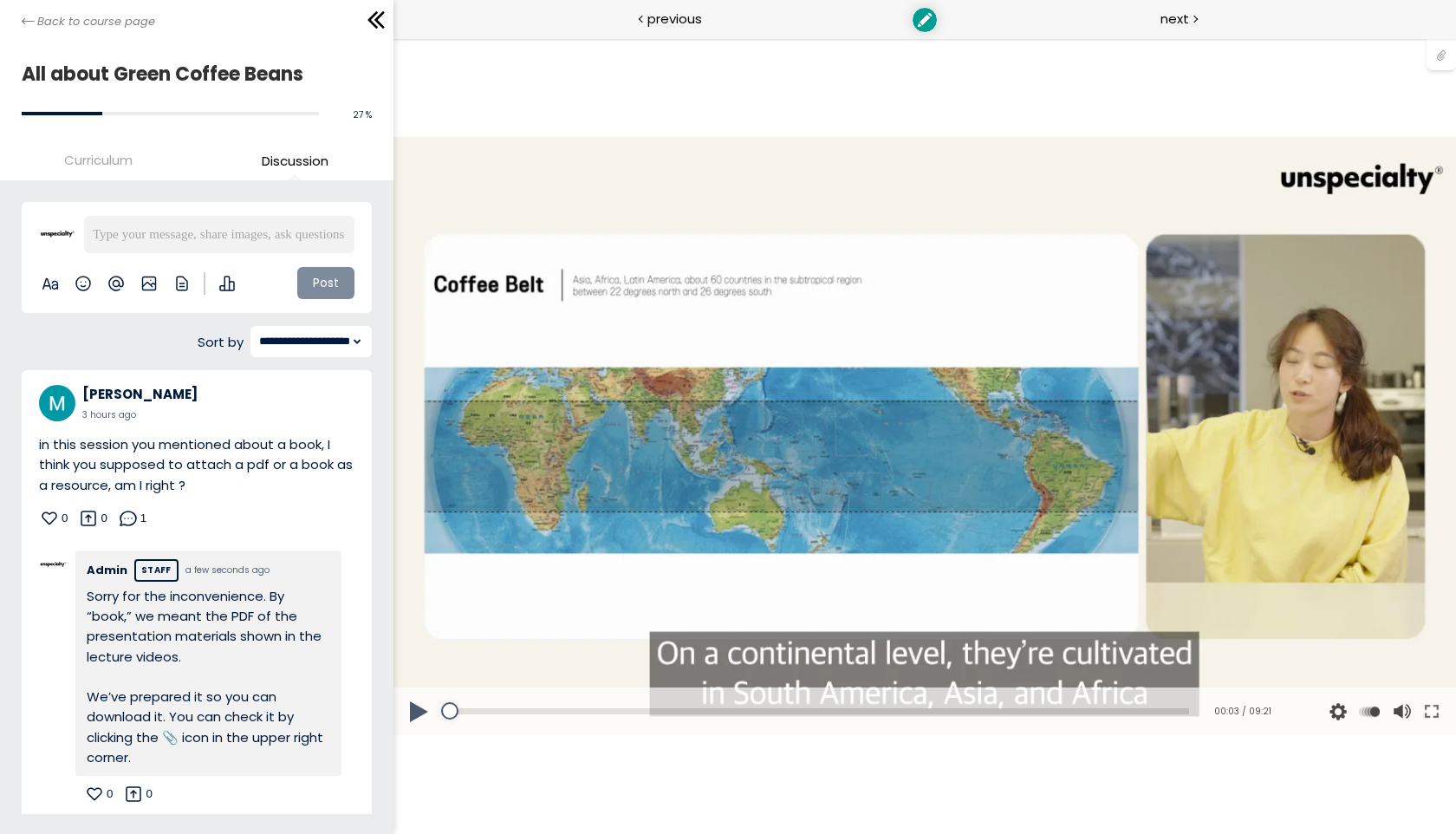
click at [1436, 62] on div at bounding box center [1441, 53] width 29 height 33
